Goal: Task Accomplishment & Management: Manage account settings

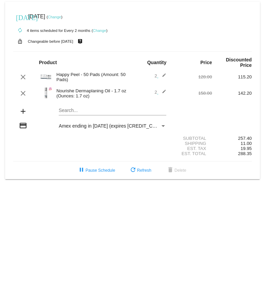
click at [100, 30] on link "Change" at bounding box center [99, 30] width 13 height 4
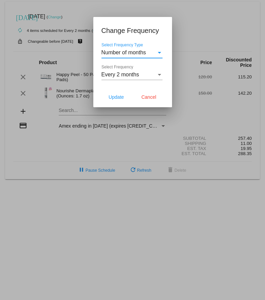
click at [129, 72] on span "Every 2 months" at bounding box center [120, 75] width 38 height 6
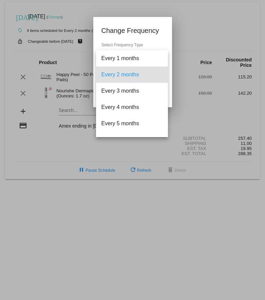
click at [125, 50] on div at bounding box center [132, 150] width 265 height 300
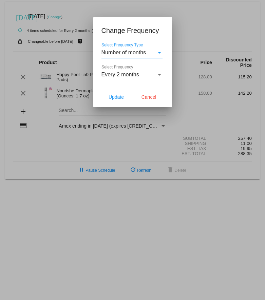
click at [125, 55] on span "Number of months" at bounding box center [123, 53] width 45 height 6
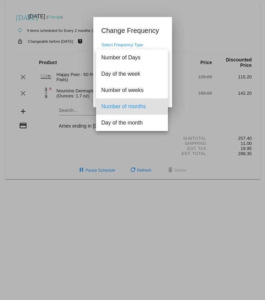
click at [177, 53] on div at bounding box center [132, 150] width 265 height 300
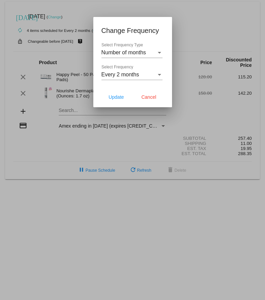
click at [126, 69] on div "Every 2 months Select Frequency" at bounding box center [131, 72] width 61 height 15
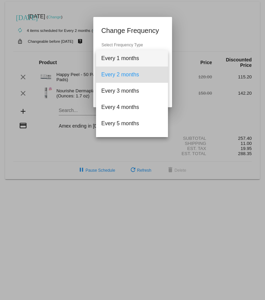
click at [131, 56] on span "Every 1 months" at bounding box center [131, 58] width 61 height 16
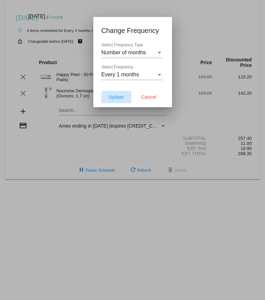
click at [117, 95] on span "Update" at bounding box center [116, 96] width 15 height 5
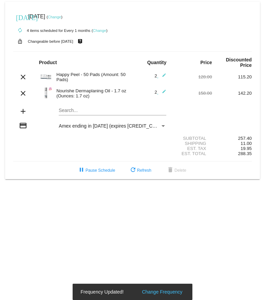
click at [61, 18] on link "Change" at bounding box center [54, 17] width 13 height 4
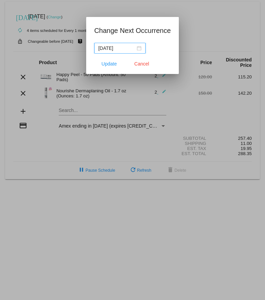
click at [125, 47] on input "[DATE]" at bounding box center [116, 47] width 37 height 7
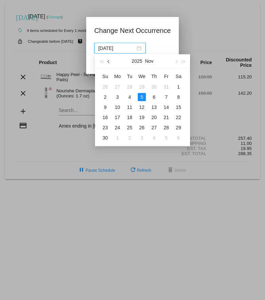
click at [109, 61] on span "button" at bounding box center [109, 61] width 3 height 3
click at [144, 106] on div "15" at bounding box center [142, 107] width 8 height 8
type input "[DATE]"
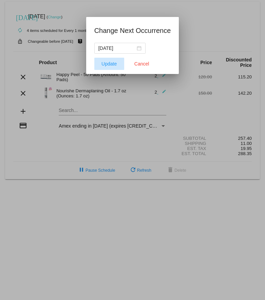
click at [109, 67] on button "Update" at bounding box center [109, 64] width 30 height 12
